Goal: Browse casually

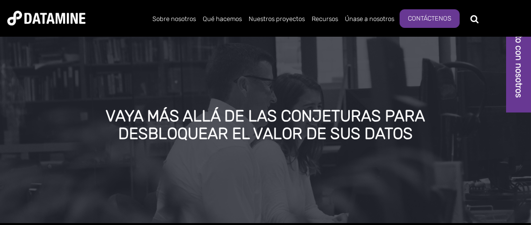
click at [181, 60] on div "VAYA MÁS ALLÁ DE LAS CONJETURAS PARA DESBLOQUEAR EL VALOR DE SUS DATOS" at bounding box center [265, 128] width 531 height 189
drag, startPoint x: 311, startPoint y: 0, endPoint x: 163, endPoint y: 73, distance: 164.6
click at [163, 73] on div "VAYA MÁS ALLÁ DE LAS CONJETURAS PARA DESBLOQUEAR EL VALOR DE SUS DATOS" at bounding box center [265, 128] width 531 height 189
click at [150, 103] on div "VAYA MÁS ALLÁ DE LAS CONJETURAS PARA DESBLOQUEAR EL VALOR DE SUS DATOS" at bounding box center [265, 128] width 531 height 189
drag, startPoint x: 0, startPoint y: 0, endPoint x: 311, endPoint y: 167, distance: 352.7
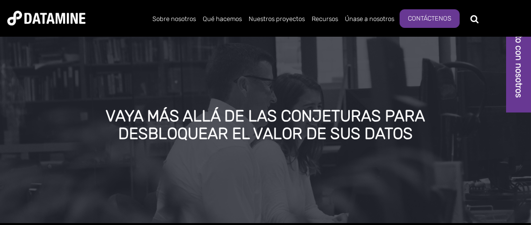
click at [311, 167] on div "VAYA MÁS ALLÁ DE LAS CONJETURAS PARA DESBLOQUEAR EL VALOR DE SUS DATOS" at bounding box center [265, 128] width 531 height 189
